Goal: Communication & Community: Answer question/provide support

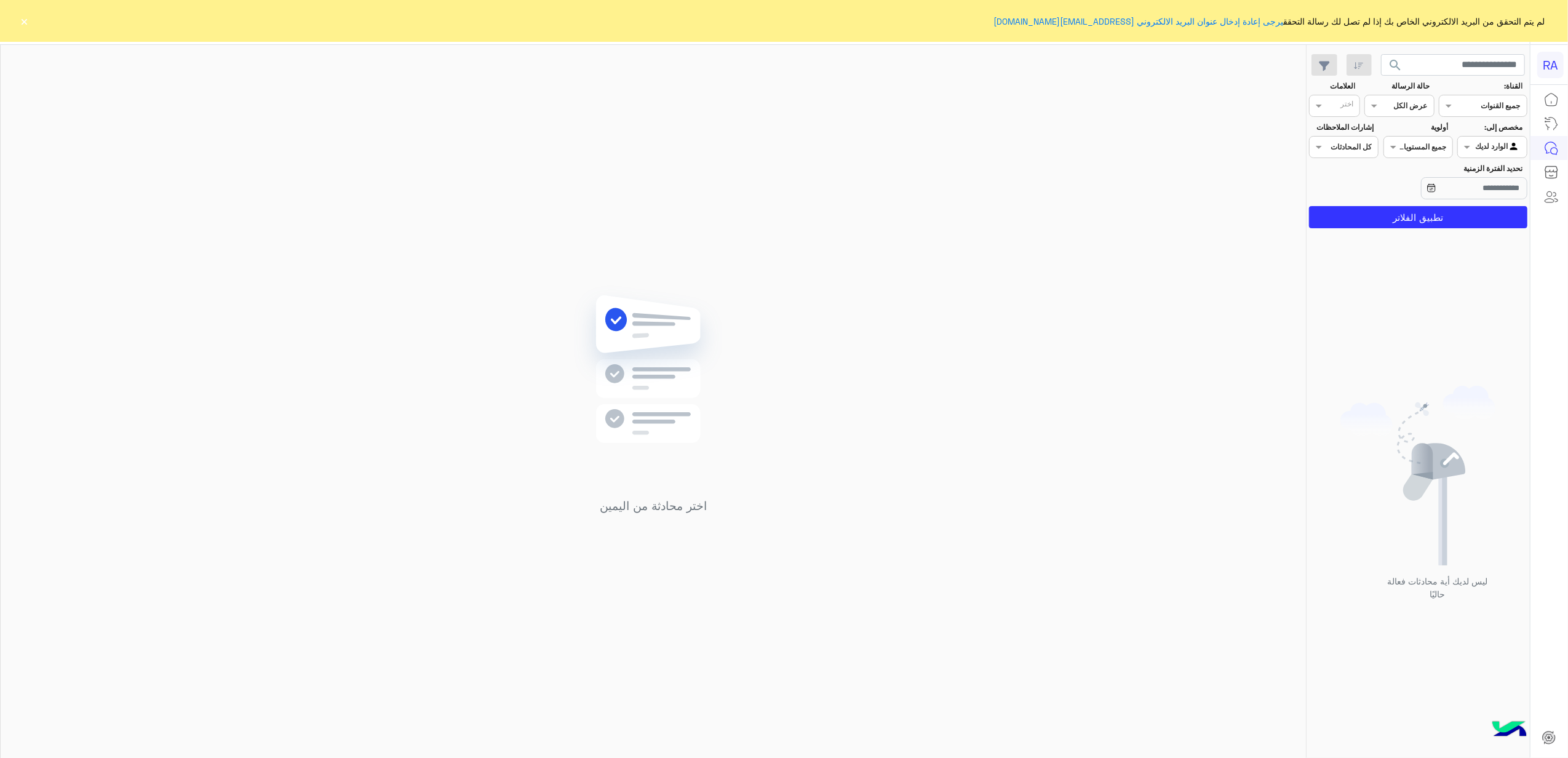
click at [1480, 139] on div "Agent Filter الوارد لديك" at bounding box center [1492, 147] width 69 height 22
click at [1496, 200] on div "غير معينة" at bounding box center [1492, 195] width 69 height 24
click at [1479, 203] on section "القناة: القناه جميع القنوات حالة الرسالة القناه عرض الكل العلامات اختر مخصص إلى…" at bounding box center [1418, 154] width 205 height 148
click at [1472, 216] on button "تطبيق الفلاتر" at bounding box center [1418, 217] width 218 height 22
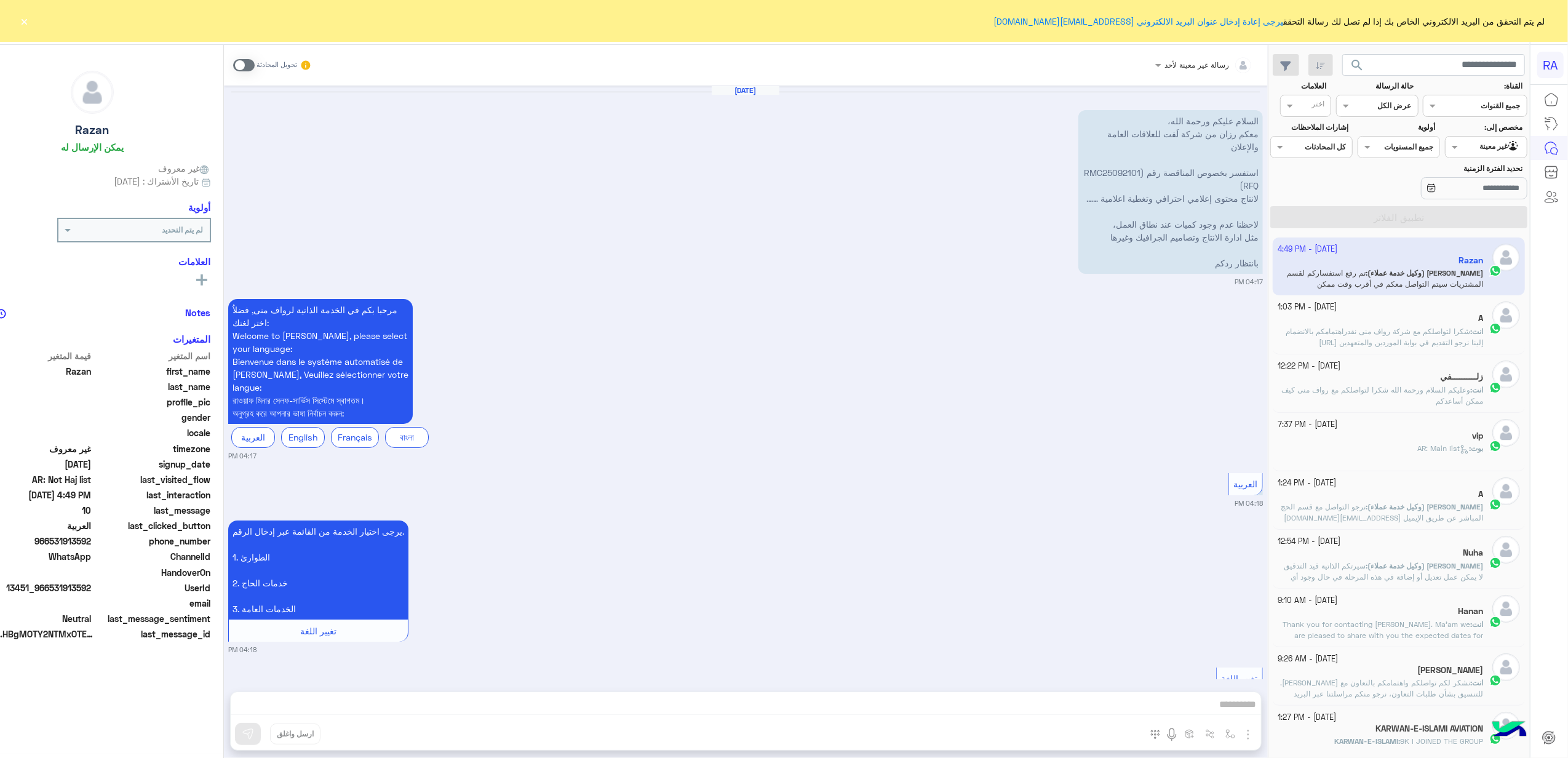
scroll to position [1253, 0]
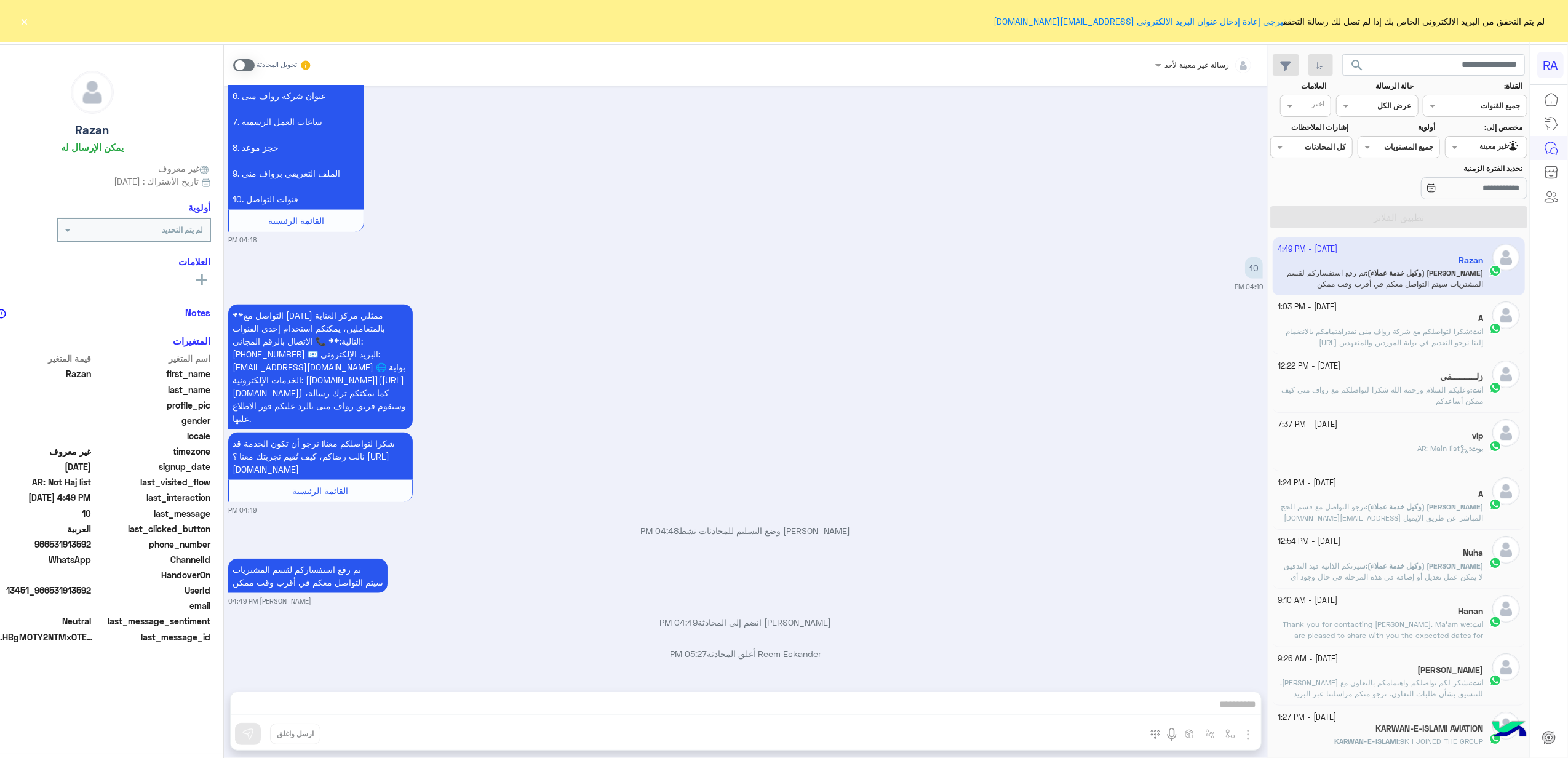
click at [24, 26] on button "×" at bounding box center [25, 21] width 12 height 12
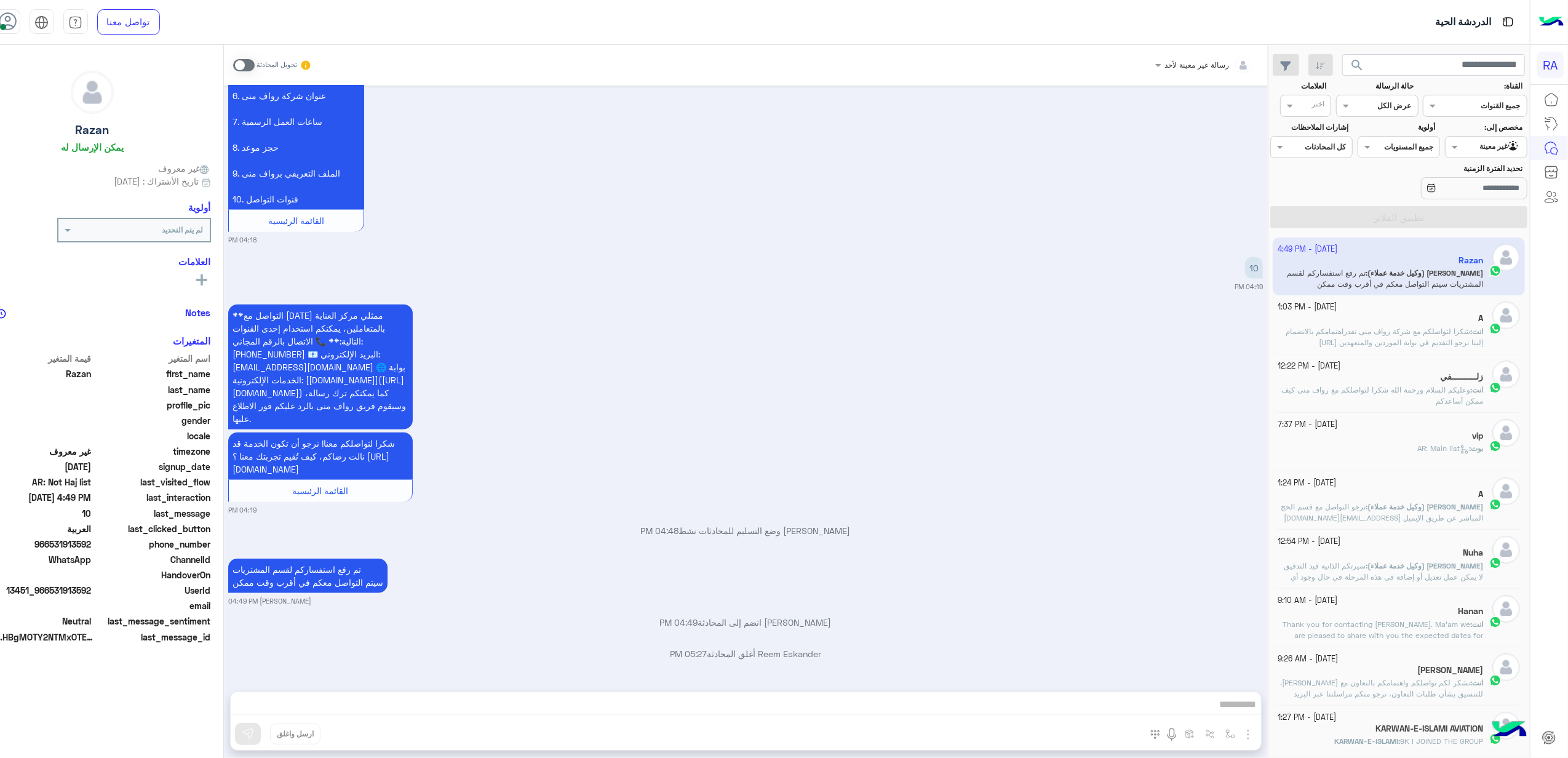
click at [1452, 336] on span "شكرا لتواصلكم مع شركة رواف منى نقدراهتمامكم بالانضمام إلينا نرجو التقديم في بوا…" at bounding box center [1384, 347] width 198 height 42
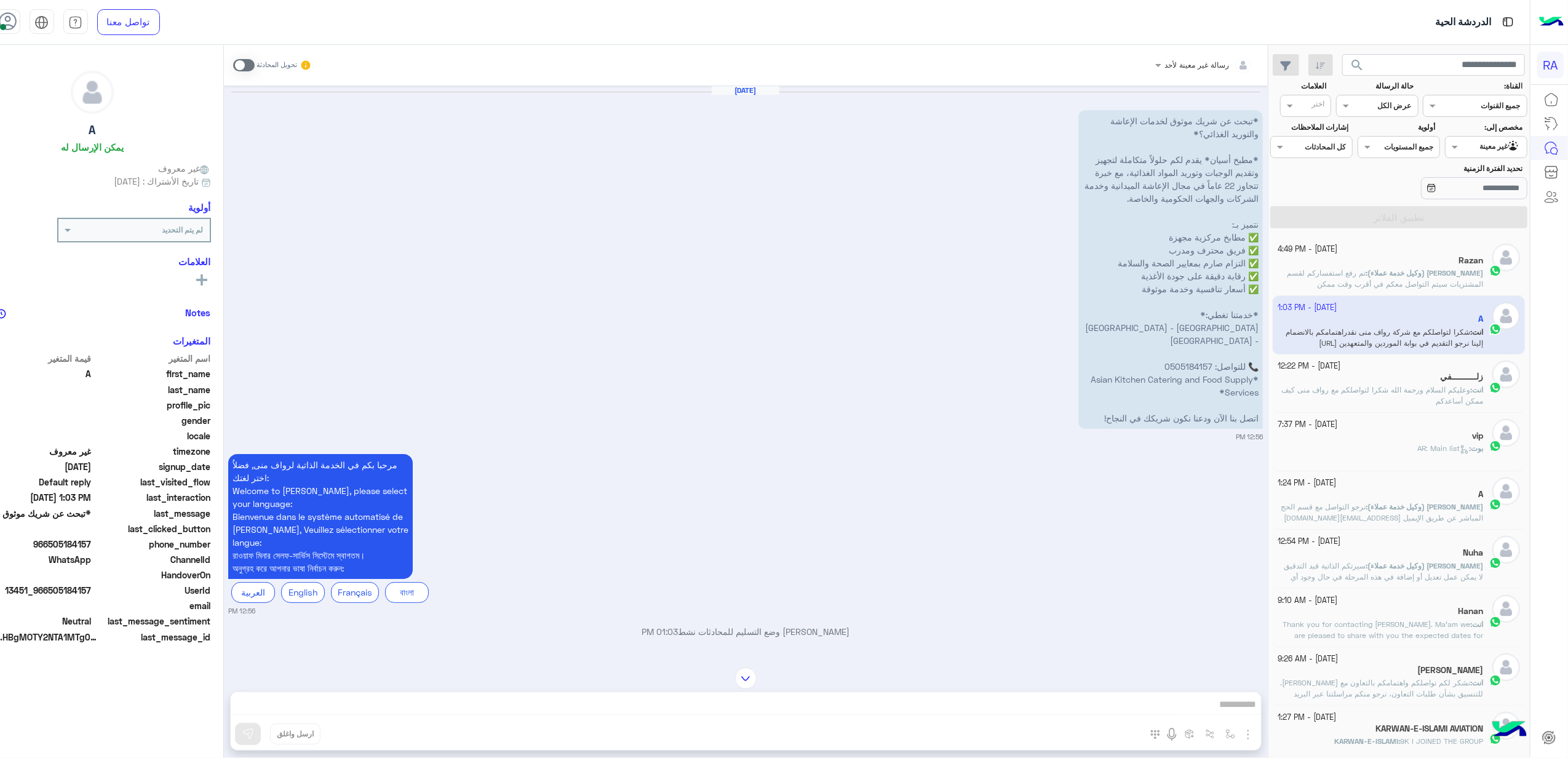
click at [1460, 255] on div "[DATE] - 4:49 PM" at bounding box center [1380, 249] width 205 height 12
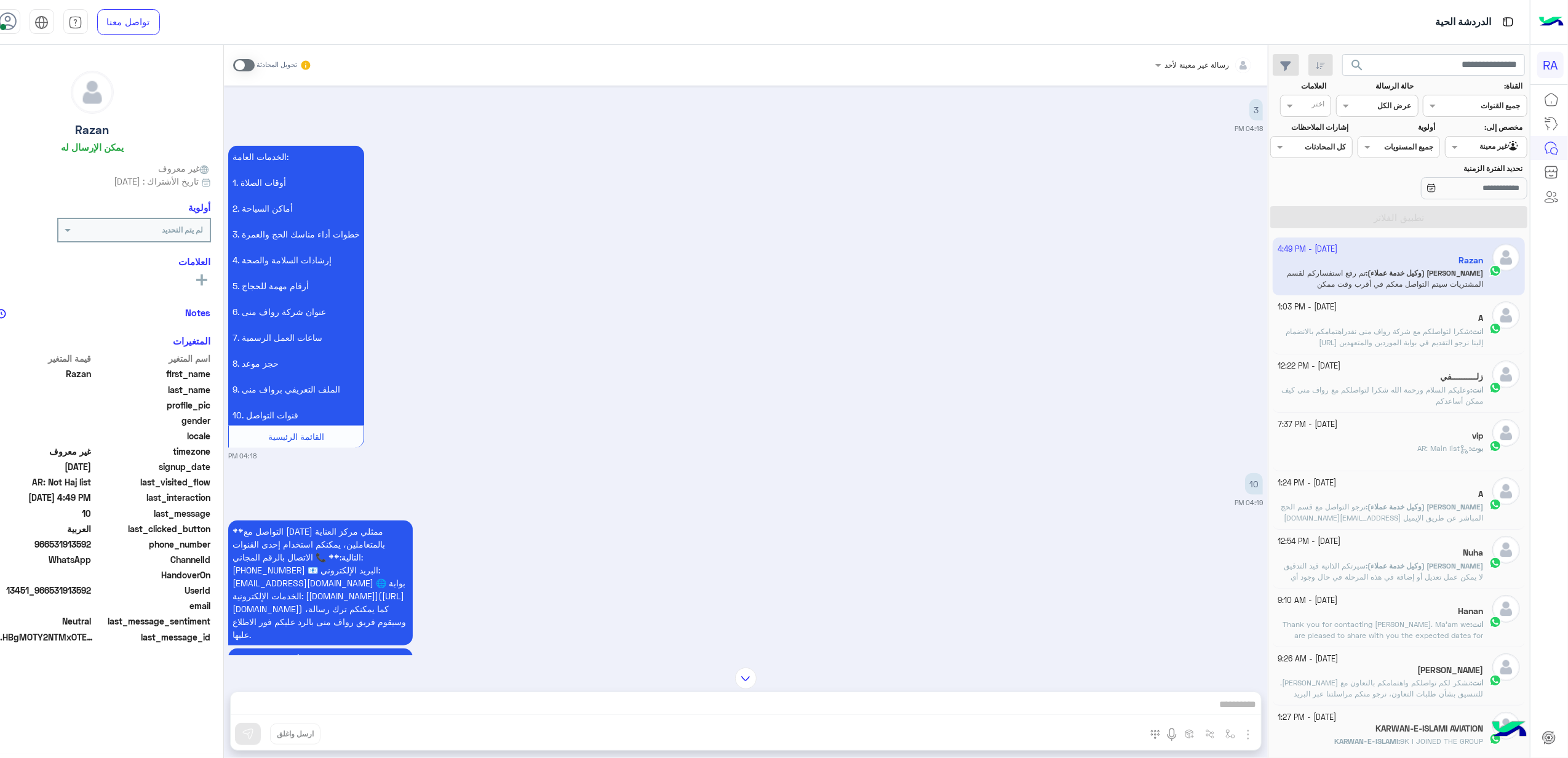
scroll to position [1253, 0]
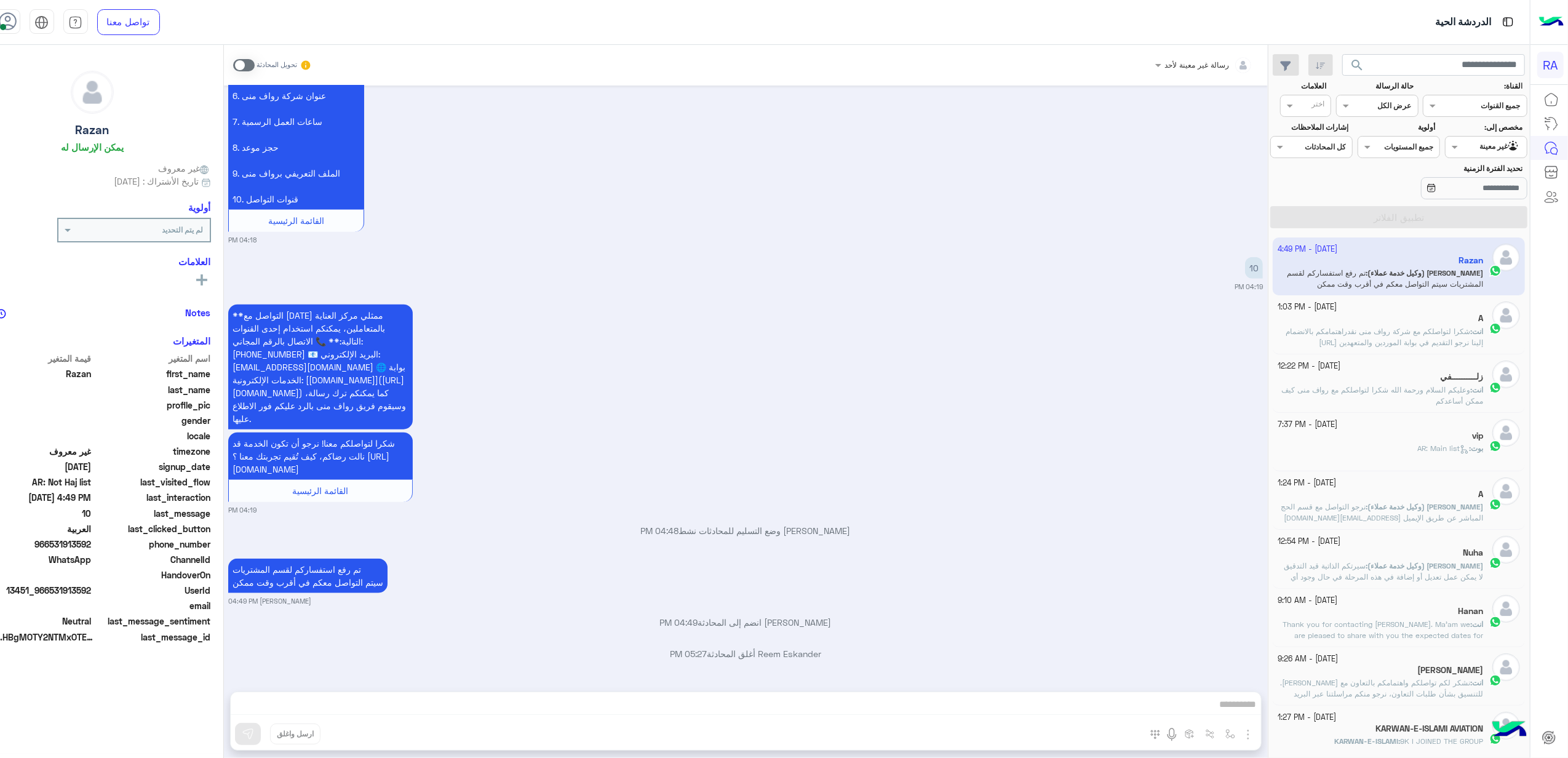
click at [1455, 326] on p "انت : شكرا لتواصلكم مع شركة رواف منى نقدراهتمامكم بالانضمام إلينا نرجو التقديم …" at bounding box center [1380, 348] width 205 height 44
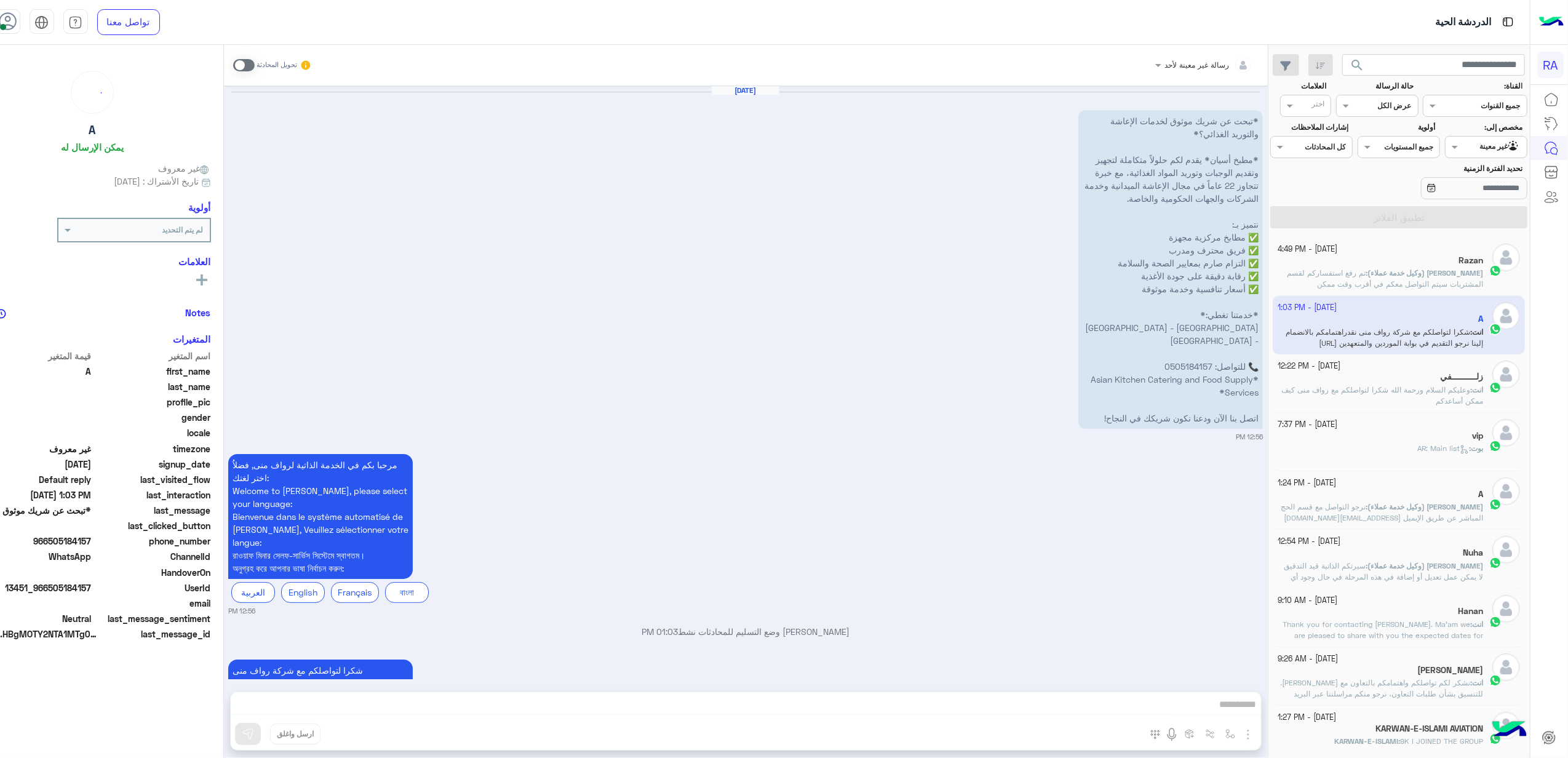
scroll to position [141, 0]
